Goal: Transaction & Acquisition: Purchase product/service

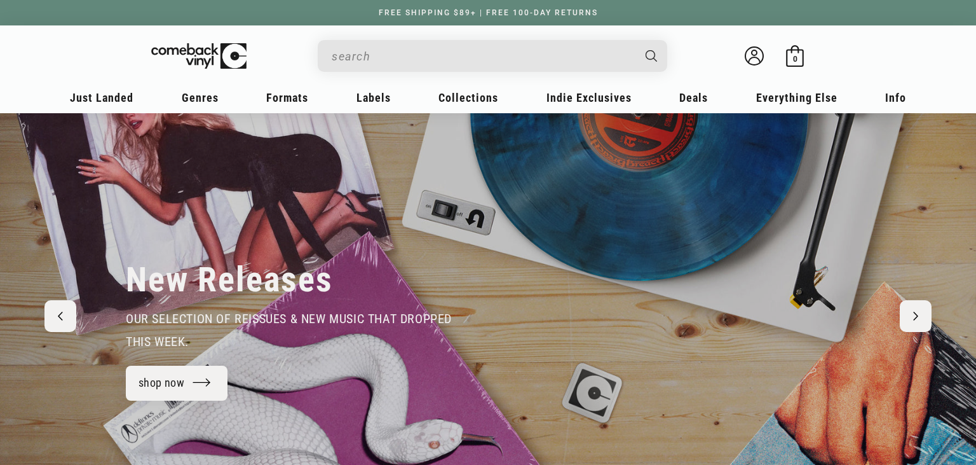
click at [380, 62] on input "When autocomplete results are available use up and down arrows to review and en…" at bounding box center [482, 56] width 301 height 26
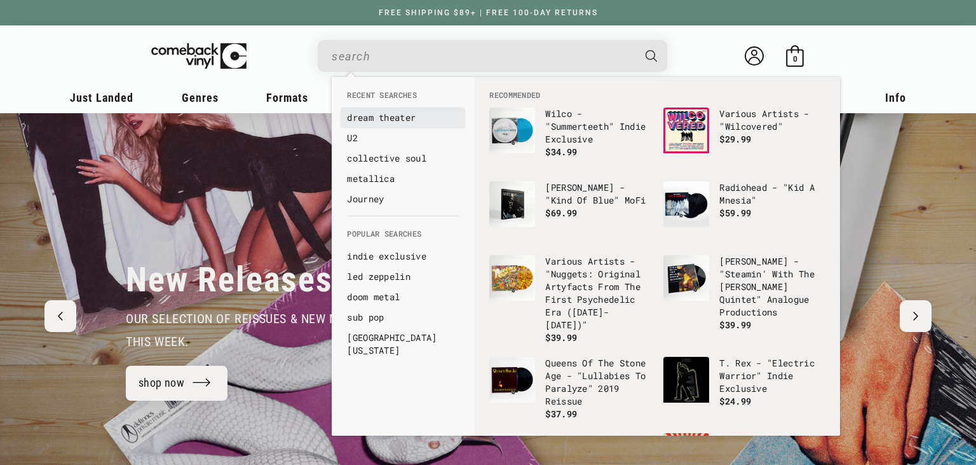
click at [390, 118] on link "dream theater" at bounding box center [403, 117] width 112 height 13
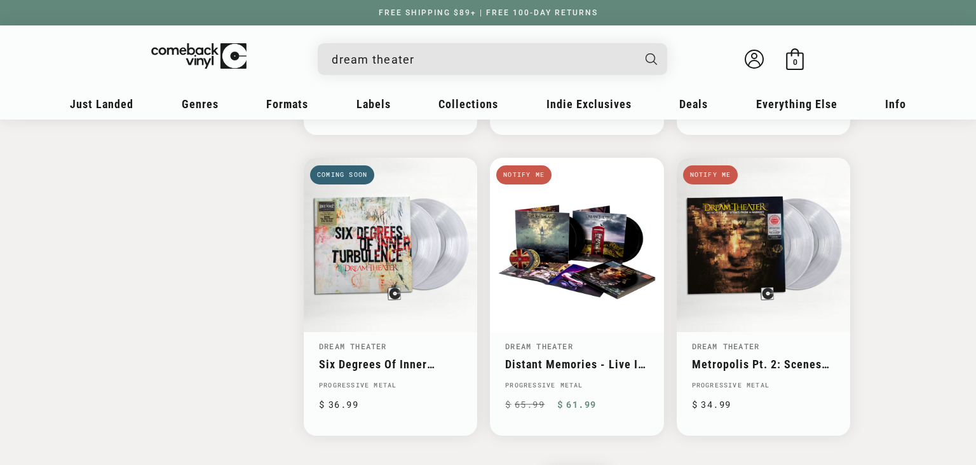
scroll to position [1946, 0]
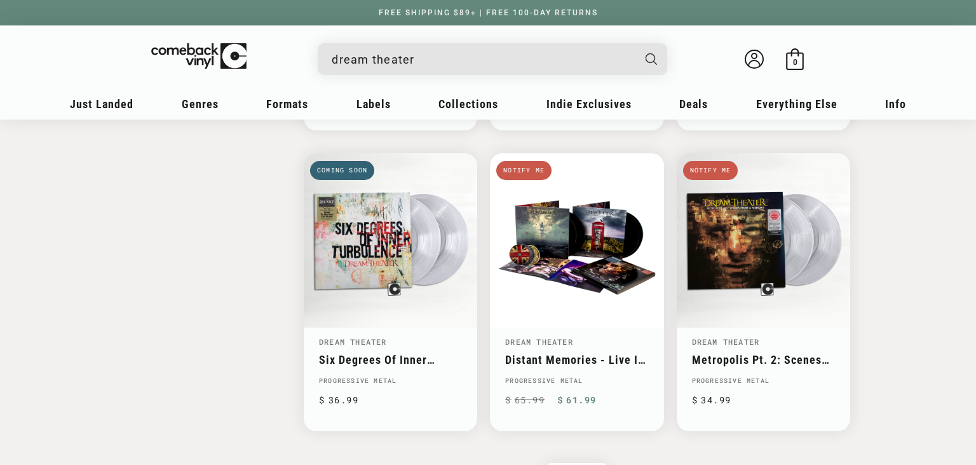
click at [421, 58] on input "dream theater" at bounding box center [482, 59] width 301 height 26
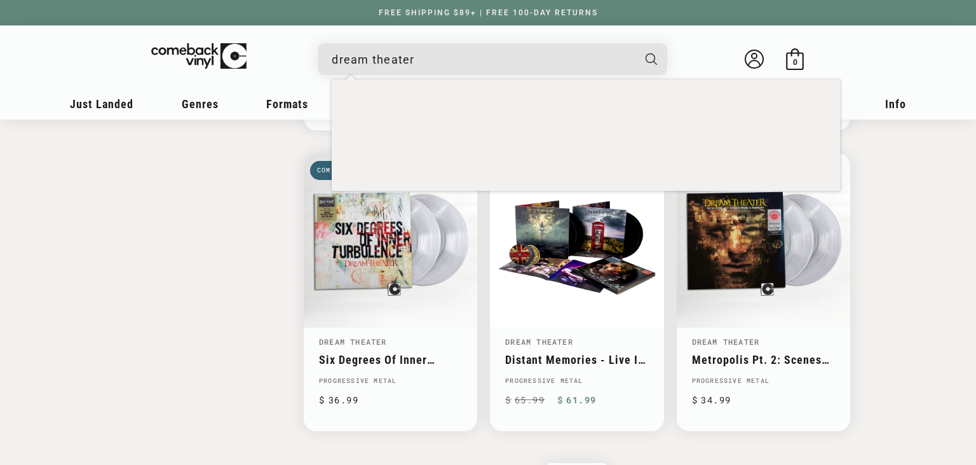
click at [421, 58] on input "dream theater" at bounding box center [482, 59] width 301 height 26
click at [421, 59] on input "dream theater" at bounding box center [482, 59] width 301 height 26
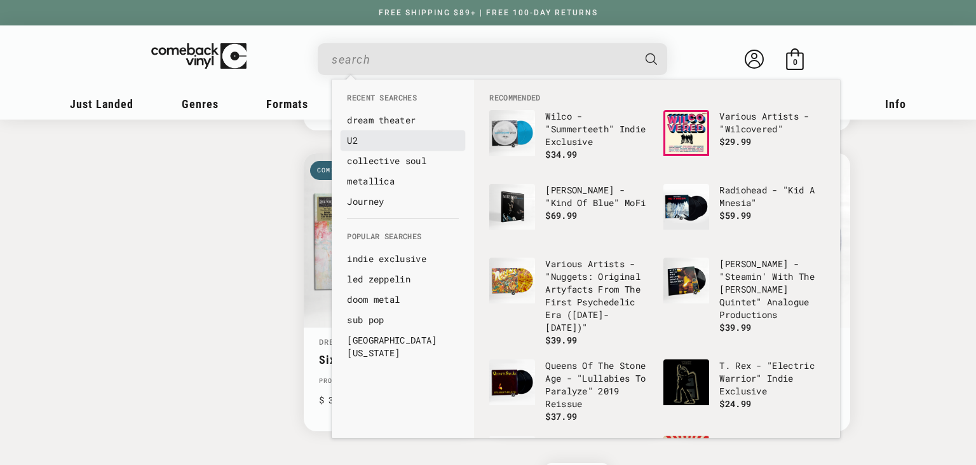
click at [374, 145] on link "U2" at bounding box center [403, 140] width 112 height 13
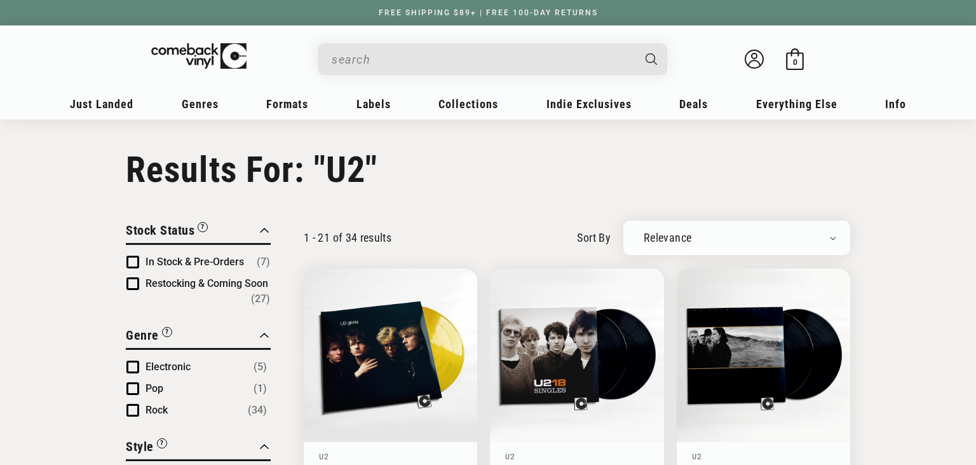
type input "U2"
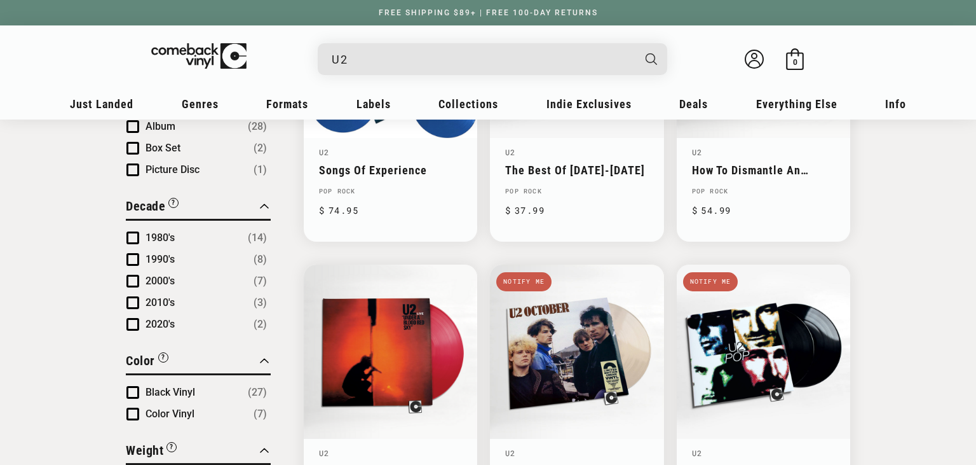
scroll to position [402, 0]
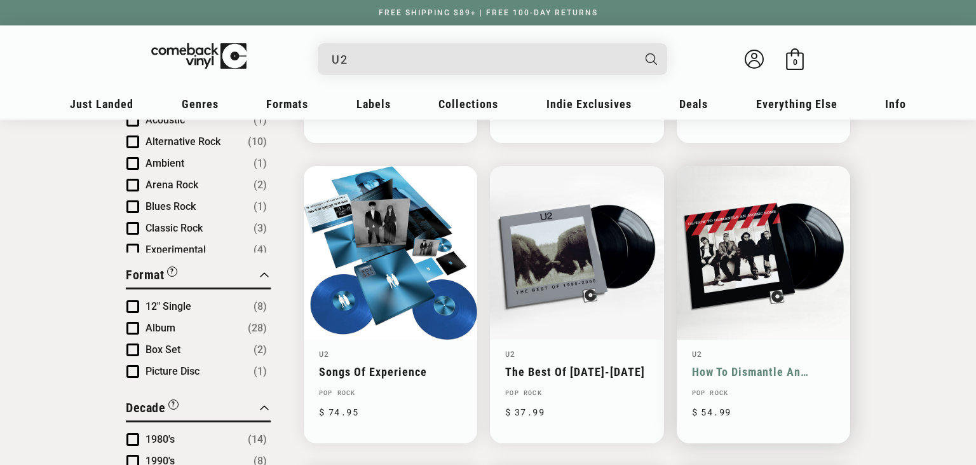
click at [759, 365] on link "How To Dismantle An Atomic Bomb" at bounding box center [763, 371] width 143 height 13
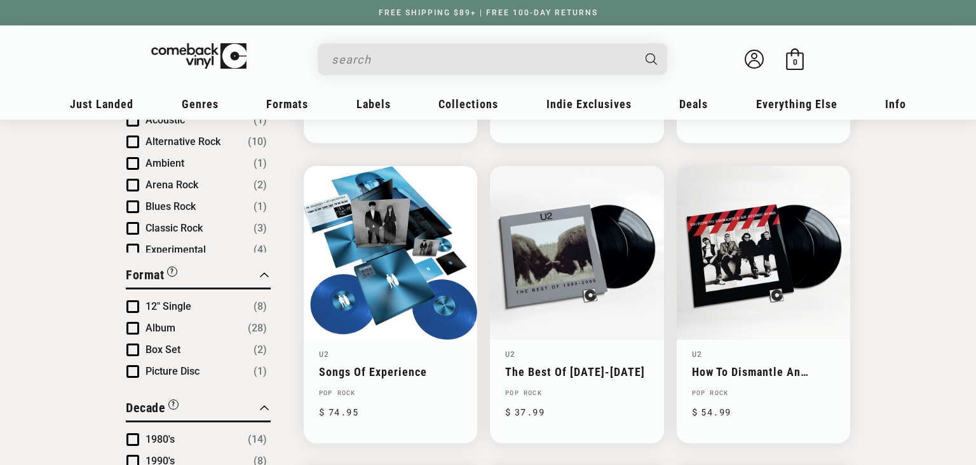
type input "U2"
